Goal: Information Seeking & Learning: Learn about a topic

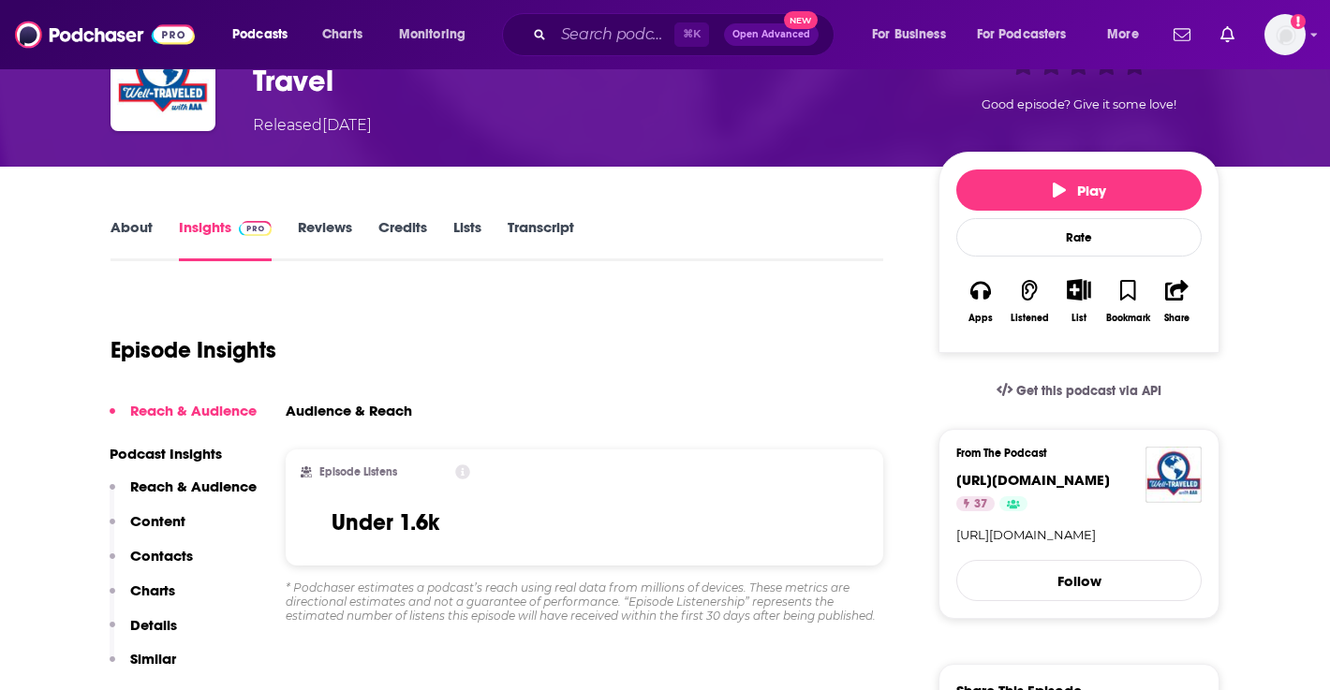
scroll to position [138, 0]
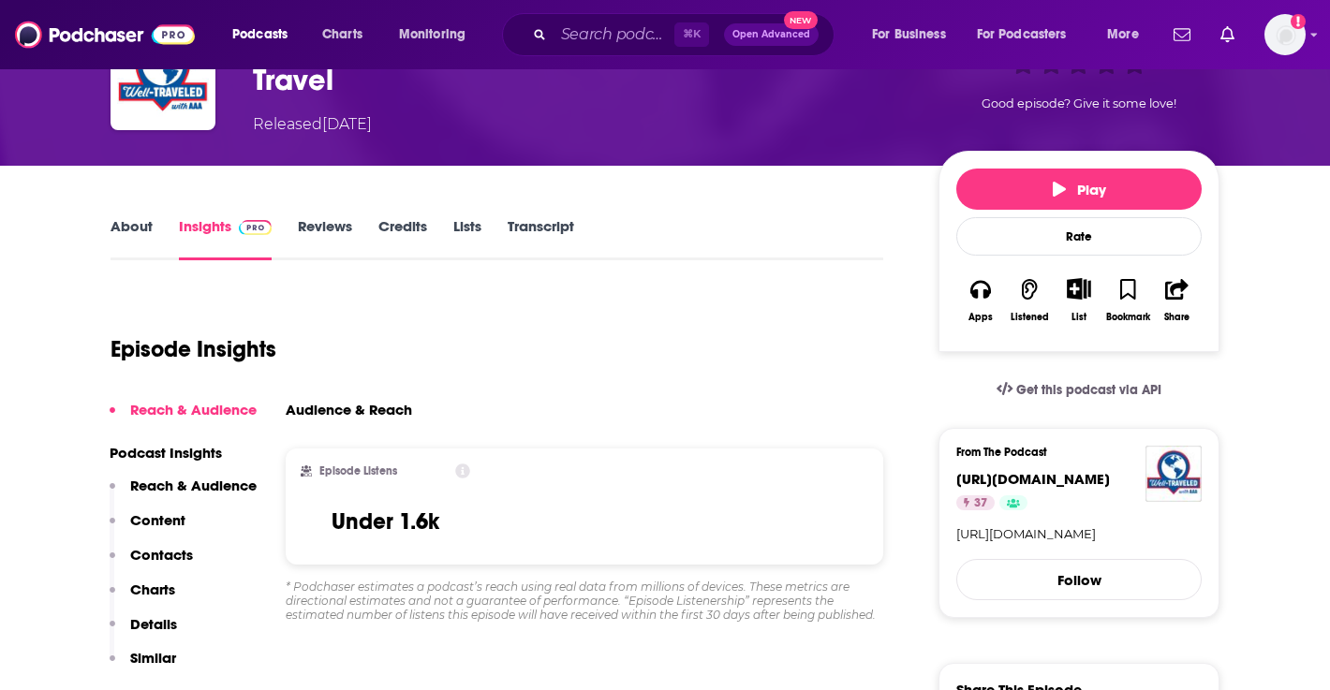
click at [136, 238] on link "About" at bounding box center [132, 238] width 42 height 43
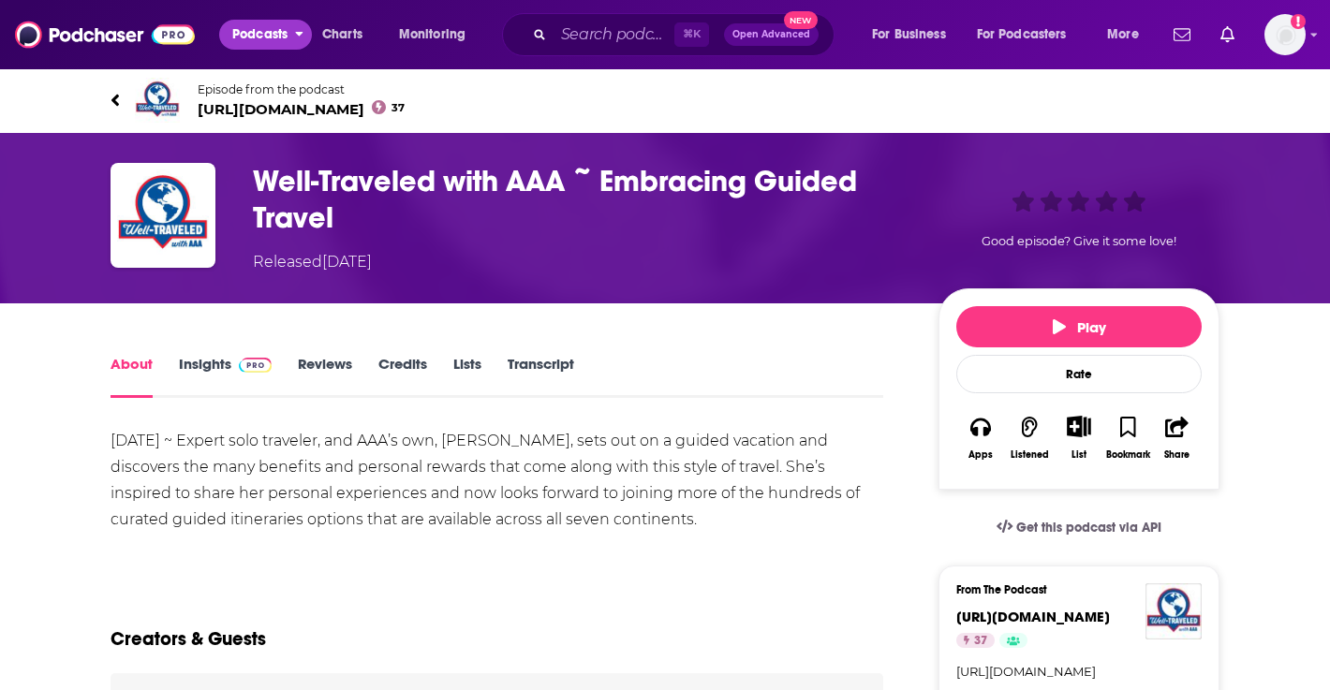
click at [262, 31] on span "Podcasts" at bounding box center [259, 35] width 55 height 26
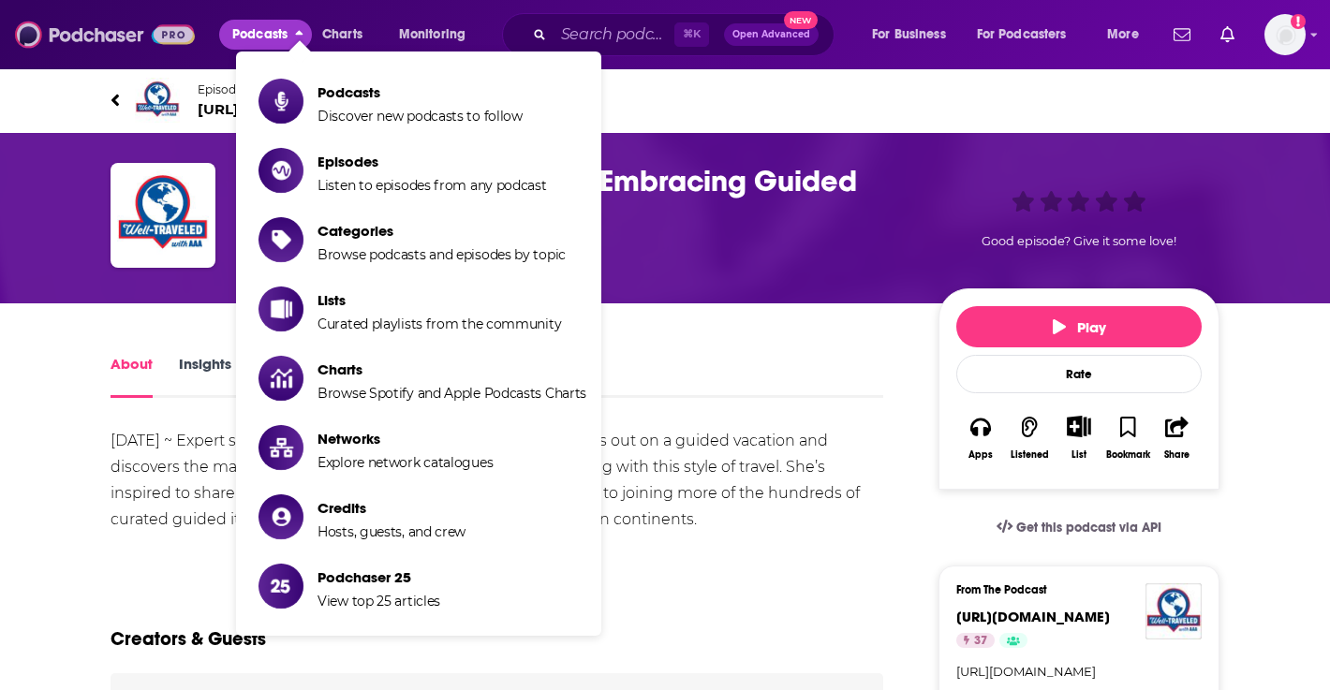
click at [102, 37] on img at bounding box center [105, 35] width 180 height 36
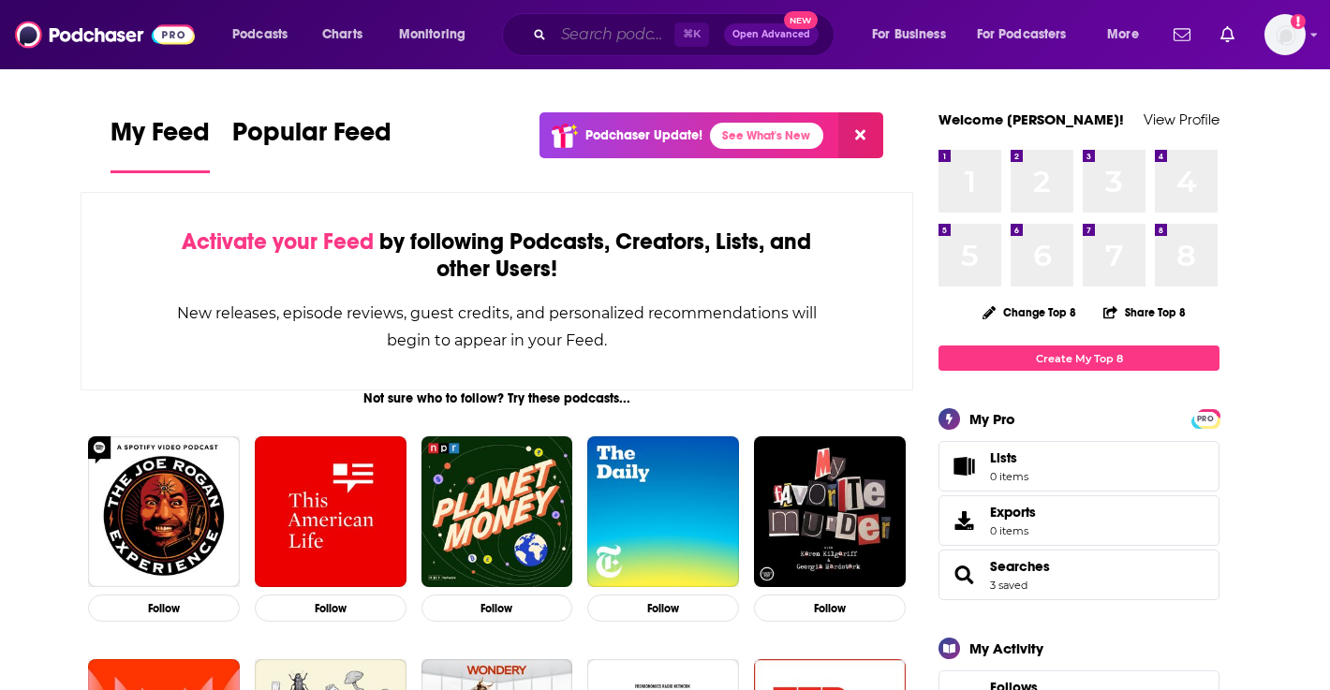
click at [631, 33] on input "Search podcasts, credits, & more..." at bounding box center [614, 35] width 121 height 30
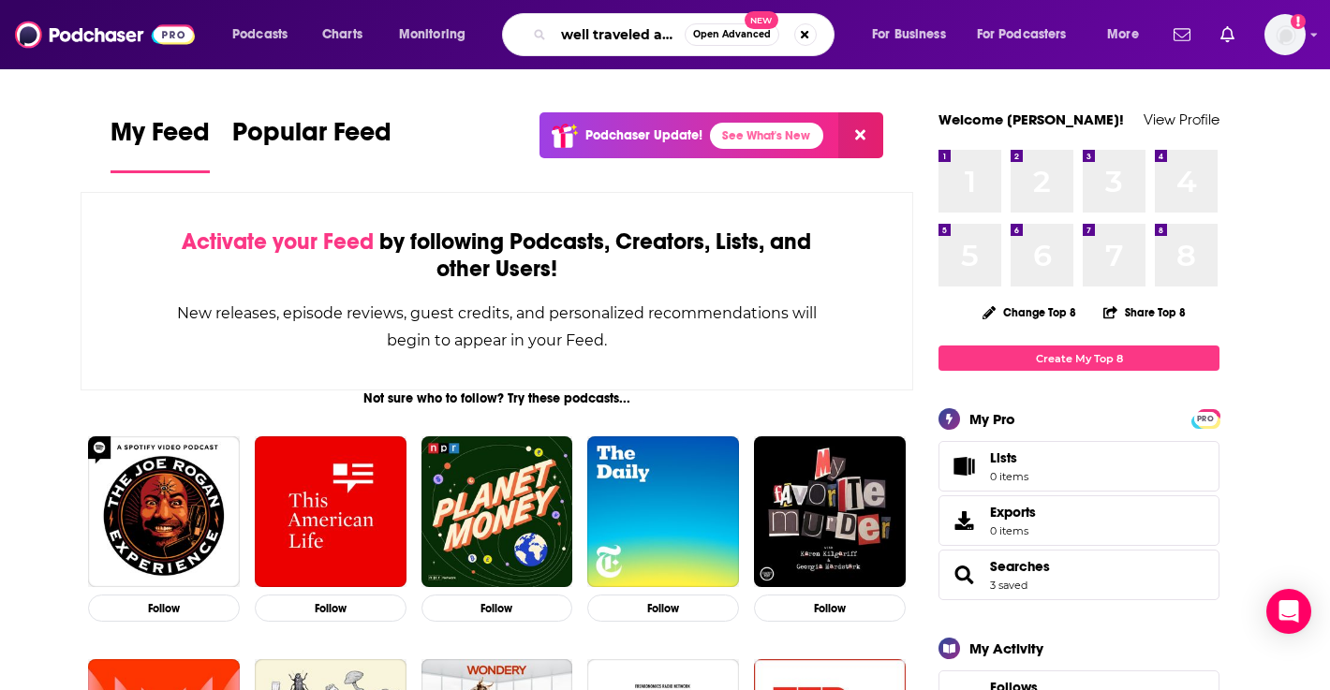
scroll to position [0, 2]
type input "well traveled aaa"
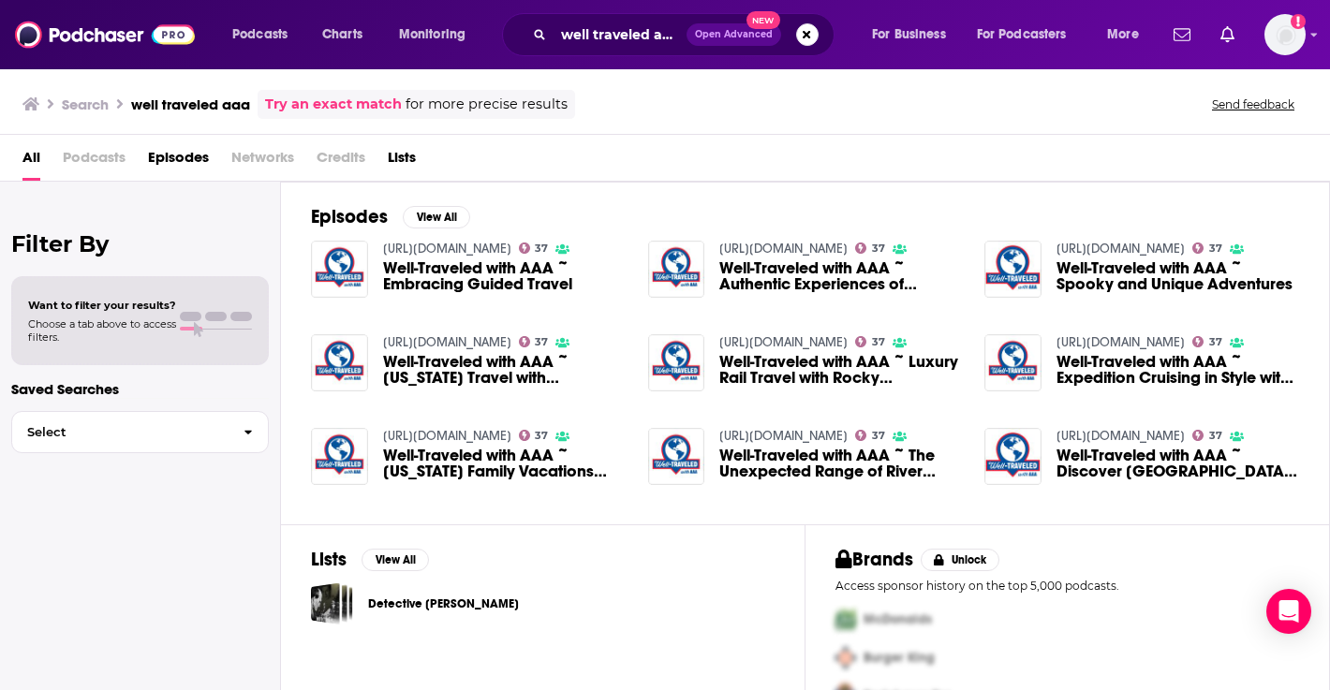
scroll to position [44, 0]
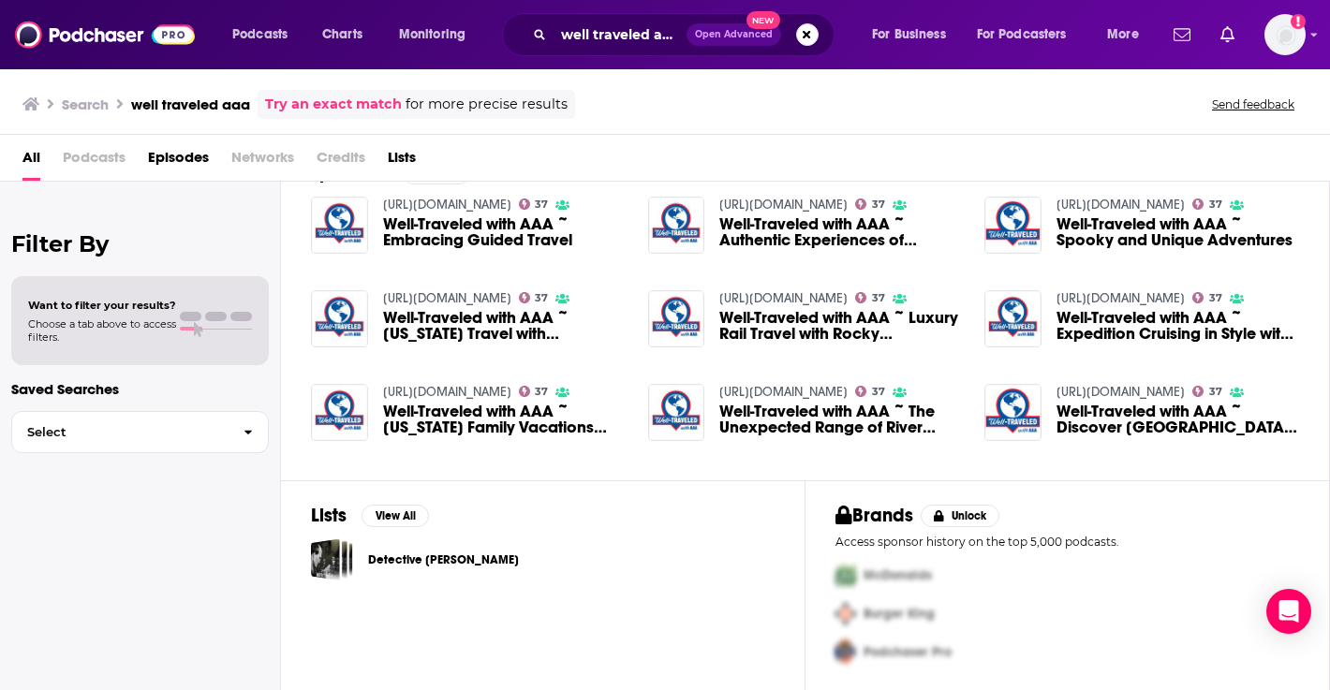
click at [105, 161] on span "Podcasts" at bounding box center [94, 161] width 63 height 38
click at [102, 155] on span "Podcasts" at bounding box center [94, 161] width 63 height 38
click at [275, 29] on span "Podcasts" at bounding box center [259, 35] width 55 height 26
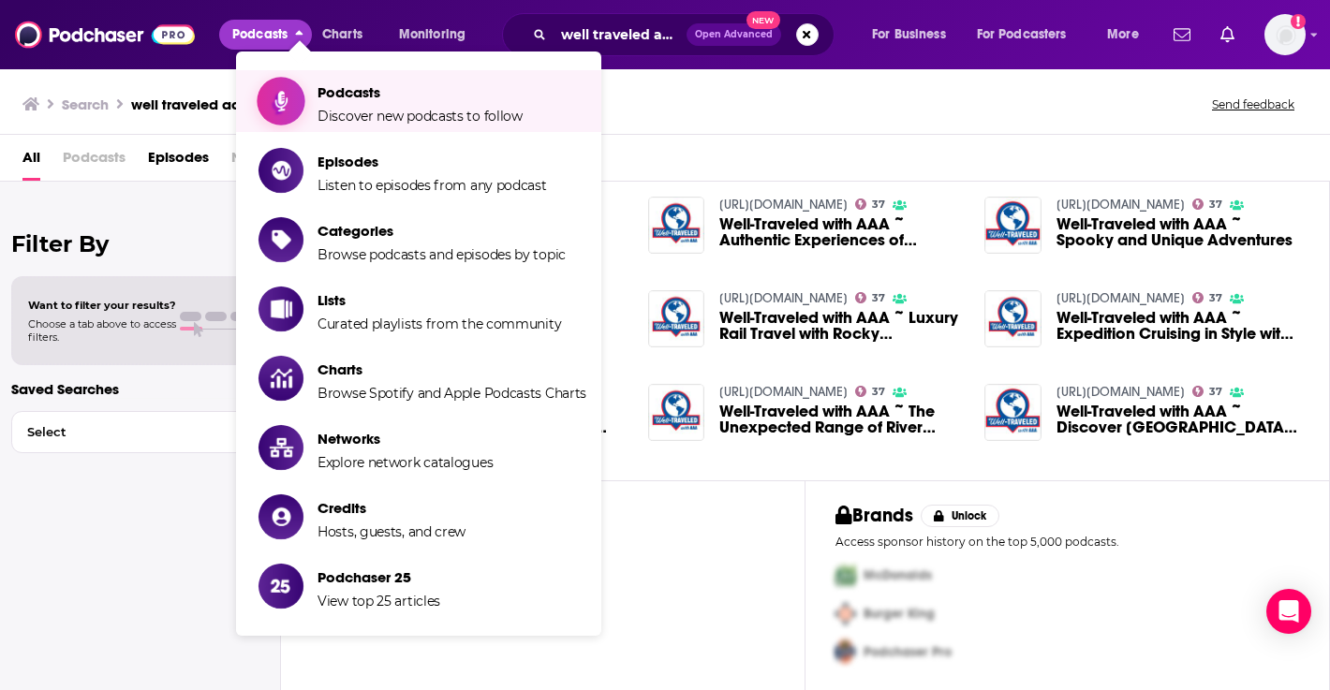
click at [323, 87] on span "Podcasts" at bounding box center [420, 92] width 205 height 18
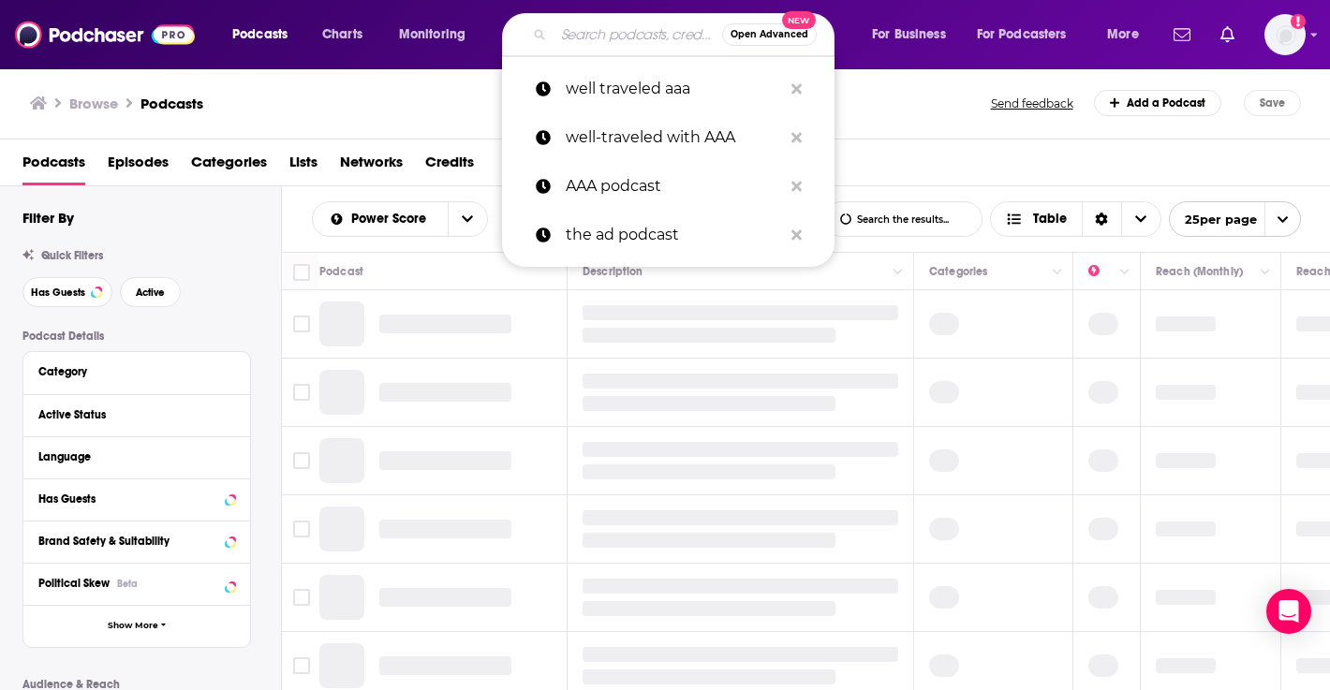
click at [614, 39] on input "Search podcasts, credits, & more..." at bounding box center [638, 35] width 169 height 30
click at [634, 72] on p "well traveled aaa" at bounding box center [674, 89] width 216 height 49
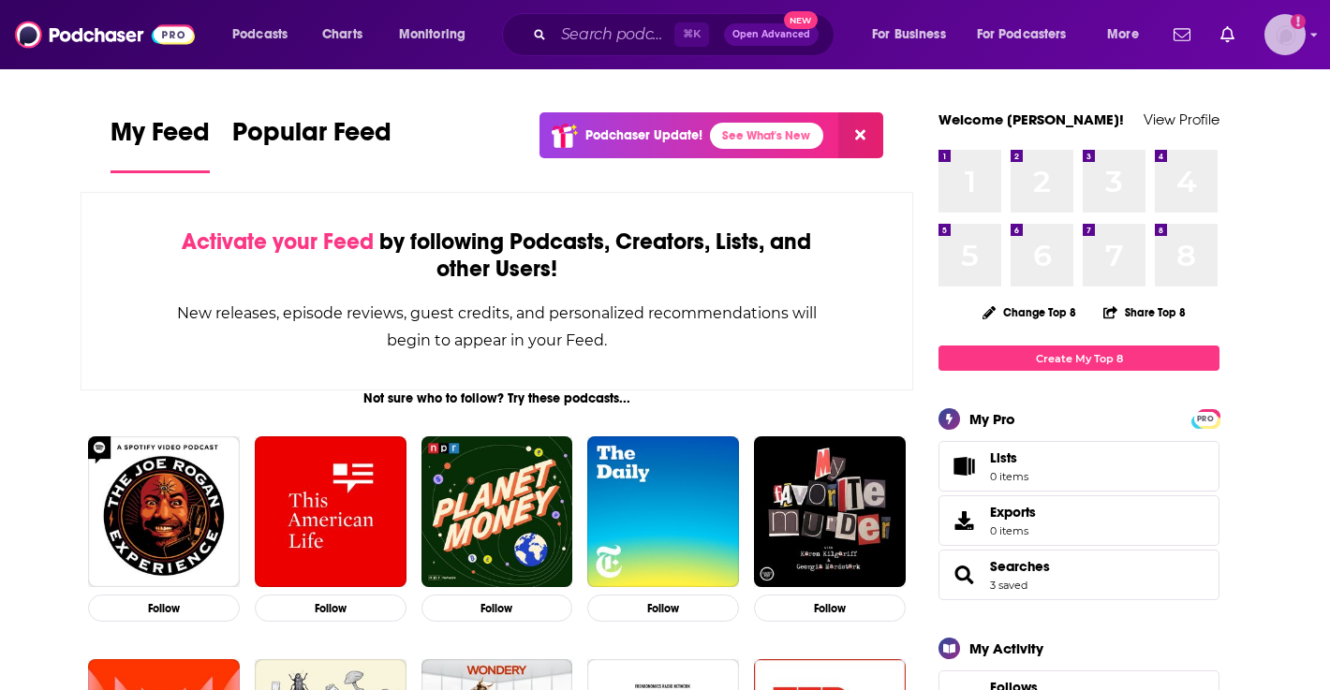
click at [1282, 31] on img "Logged in as mgalandak" at bounding box center [1285, 34] width 41 height 41
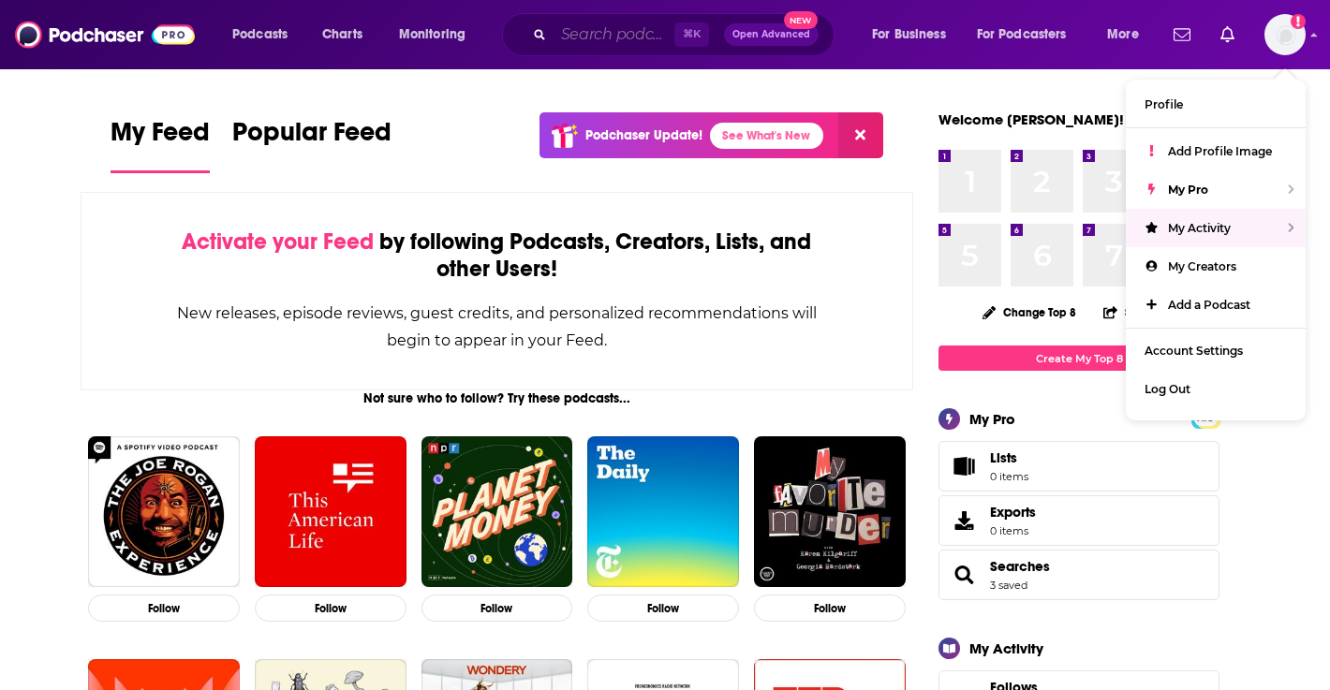
click at [610, 27] on input "Search podcasts, credits, & more..." at bounding box center [614, 35] width 121 height 30
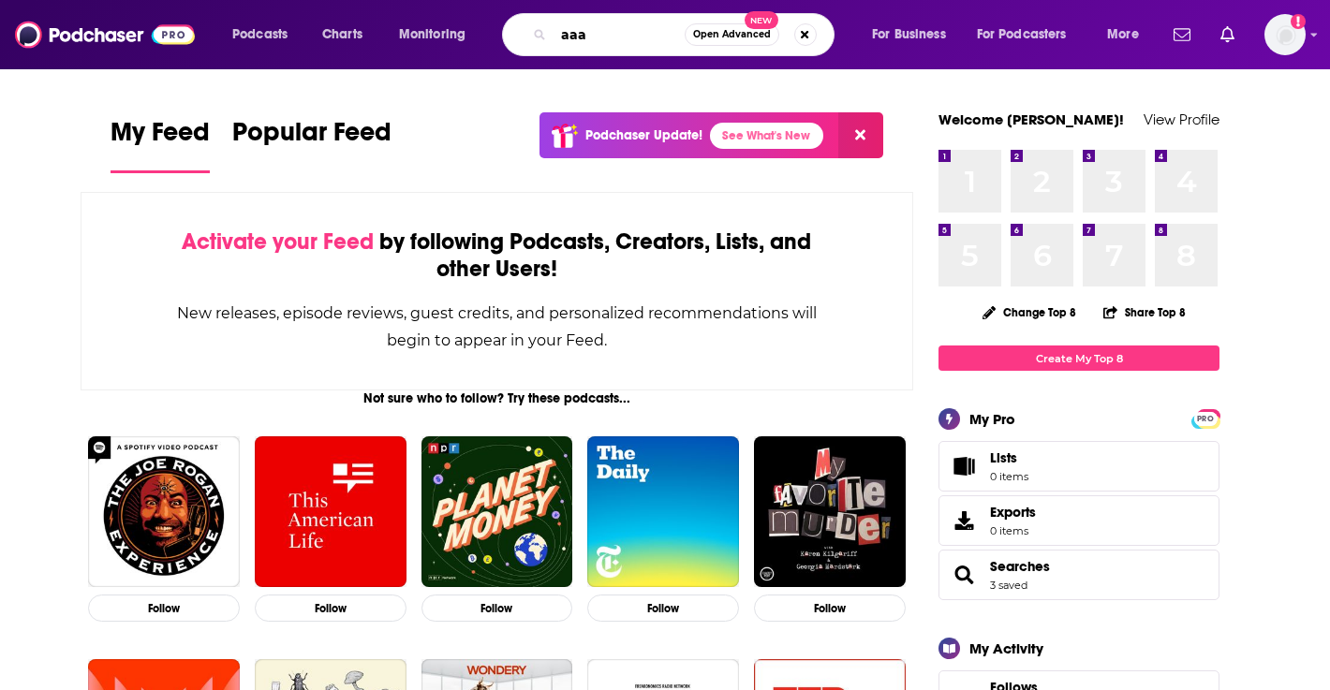
type input "aaa"
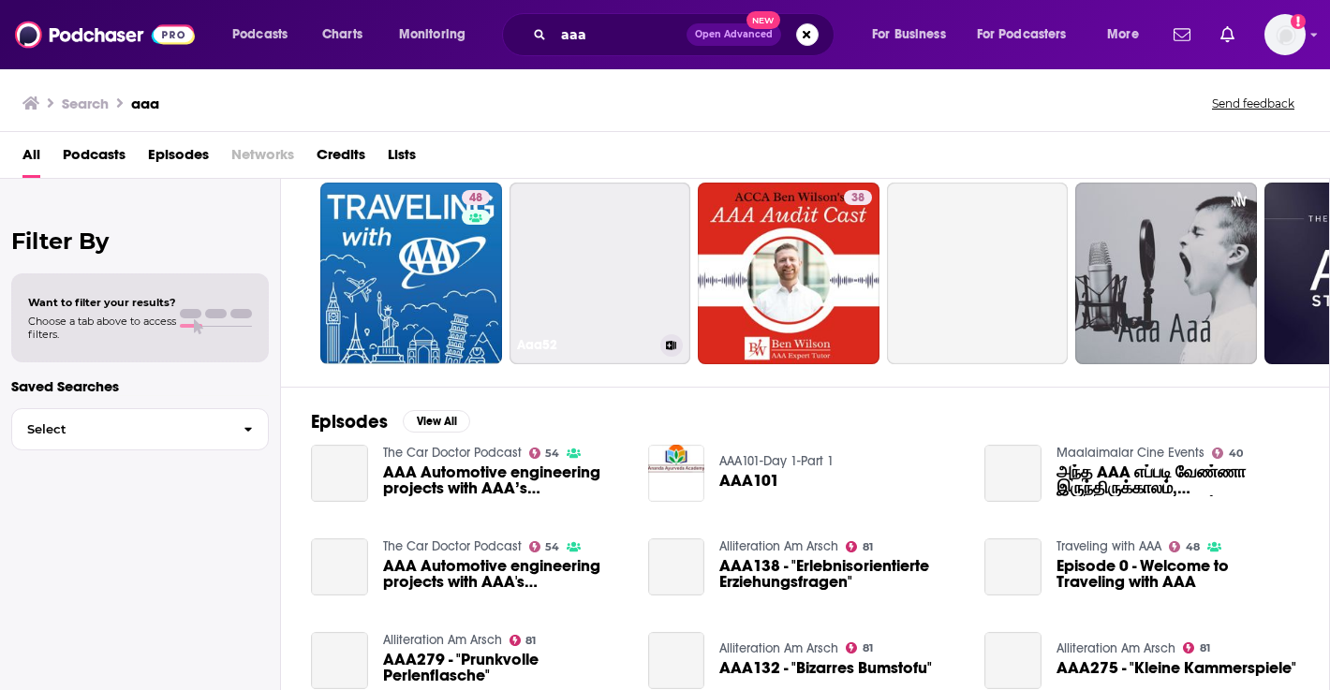
scroll to position [55, 0]
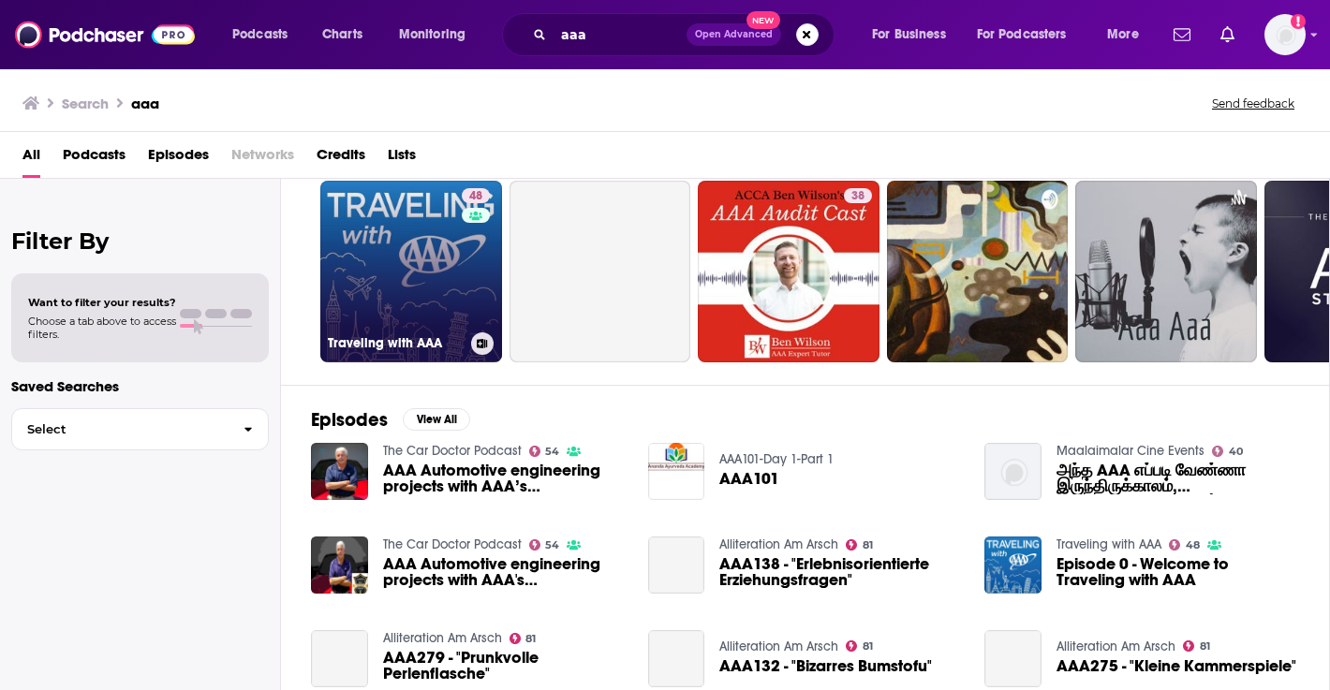
click at [442, 271] on link "48 Traveling with AAA" at bounding box center [411, 272] width 182 height 182
